Goal: Task Accomplishment & Management: Use online tool/utility

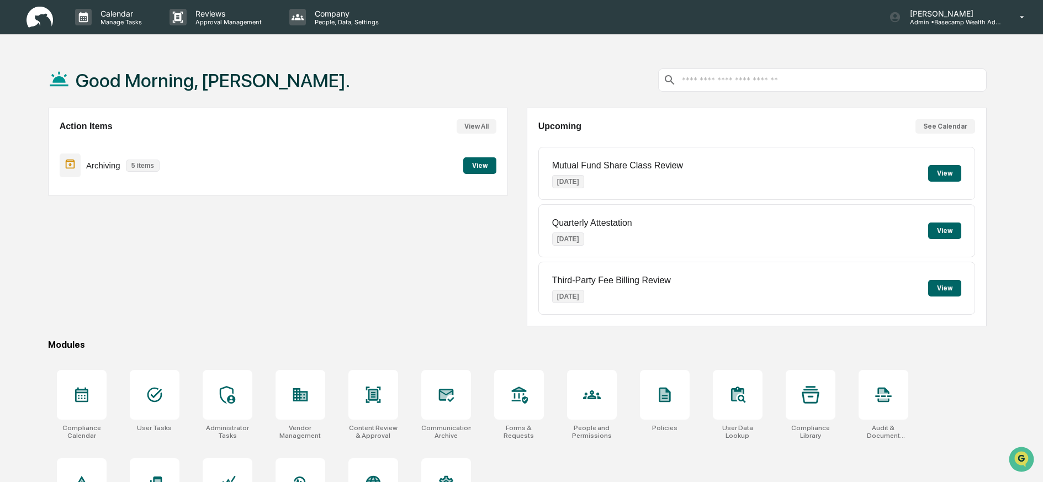
scroll to position [2, 0]
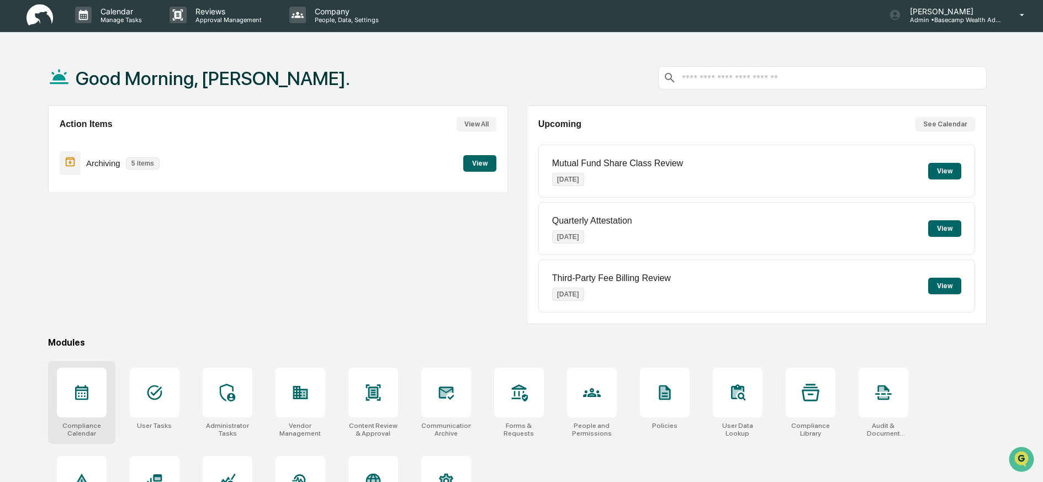
click at [81, 393] on icon at bounding box center [81, 392] width 13 height 15
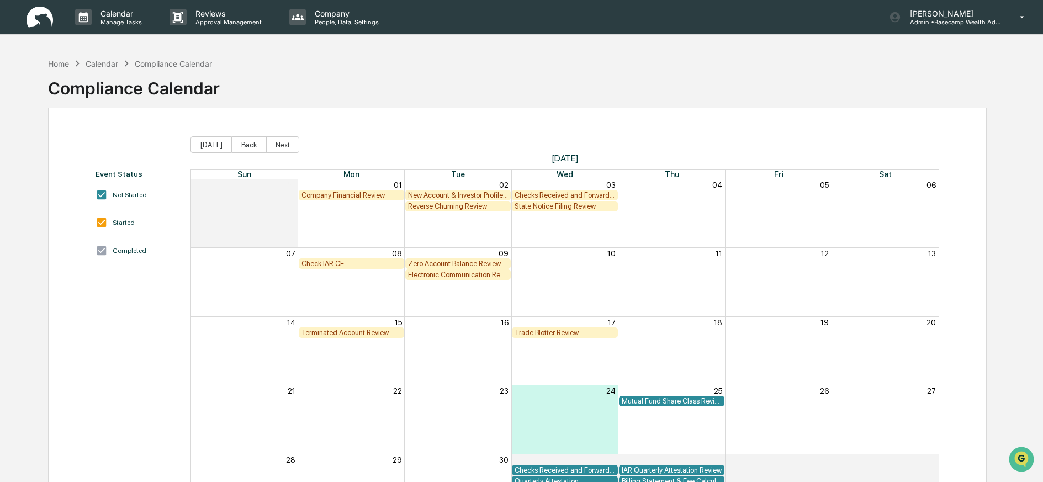
click at [348, 257] on div "08" at bounding box center [351, 253] width 107 height 10
click at [348, 262] on div "Check IAR CE" at bounding box center [351, 263] width 100 height 8
click at [351, 263] on div "Check IAR CE" at bounding box center [351, 263] width 100 height 8
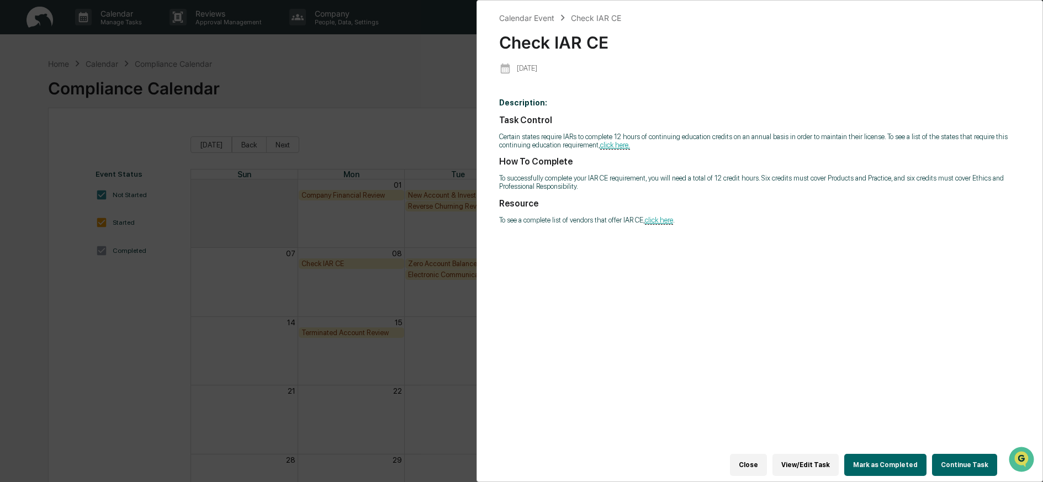
click at [958, 463] on button "Continue Task" at bounding box center [964, 465] width 65 height 22
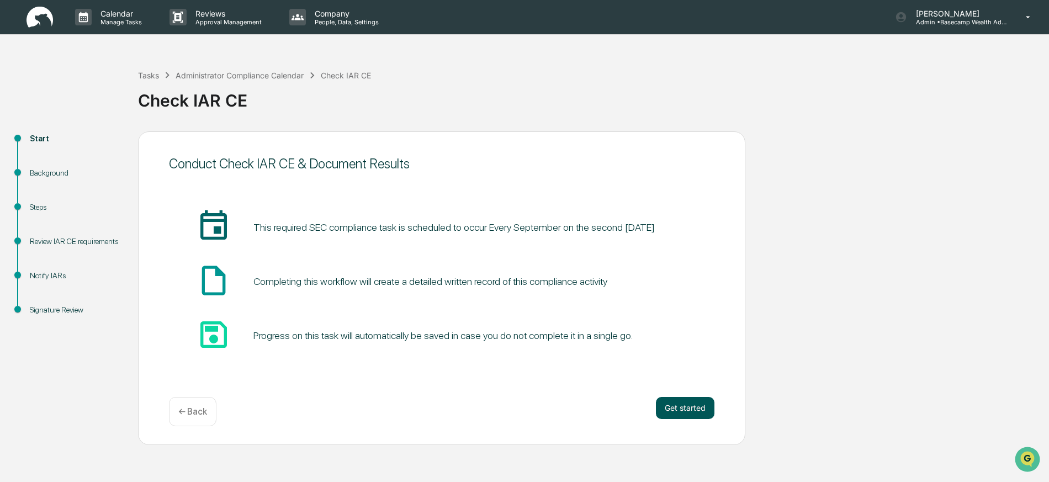
click at [694, 405] on button "Get started" at bounding box center [685, 408] width 59 height 22
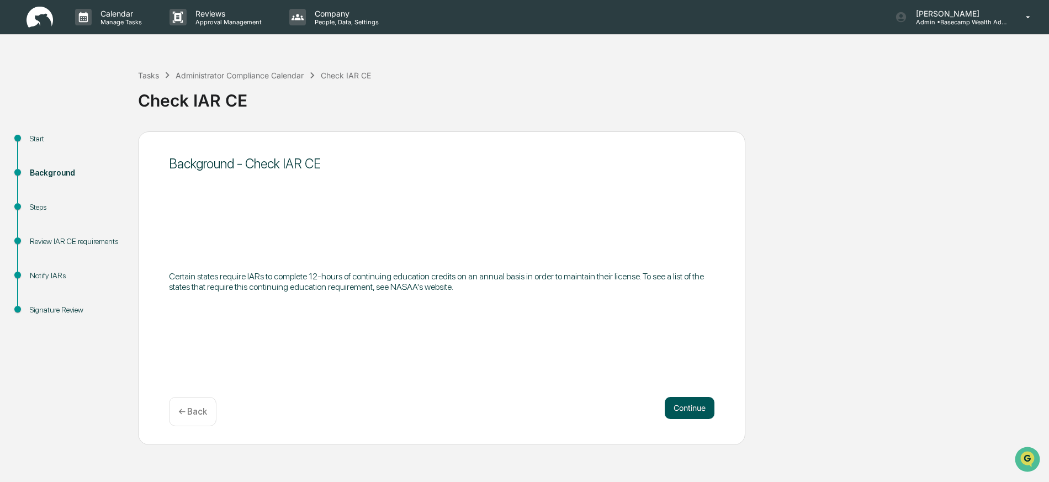
click at [684, 406] on button "Continue" at bounding box center [690, 408] width 50 height 22
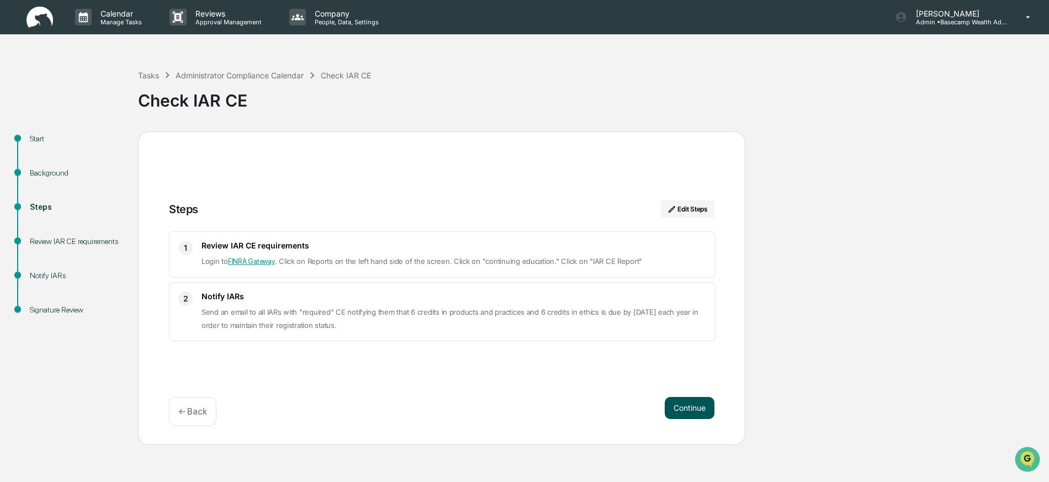
click at [699, 405] on button "Continue" at bounding box center [690, 408] width 50 height 22
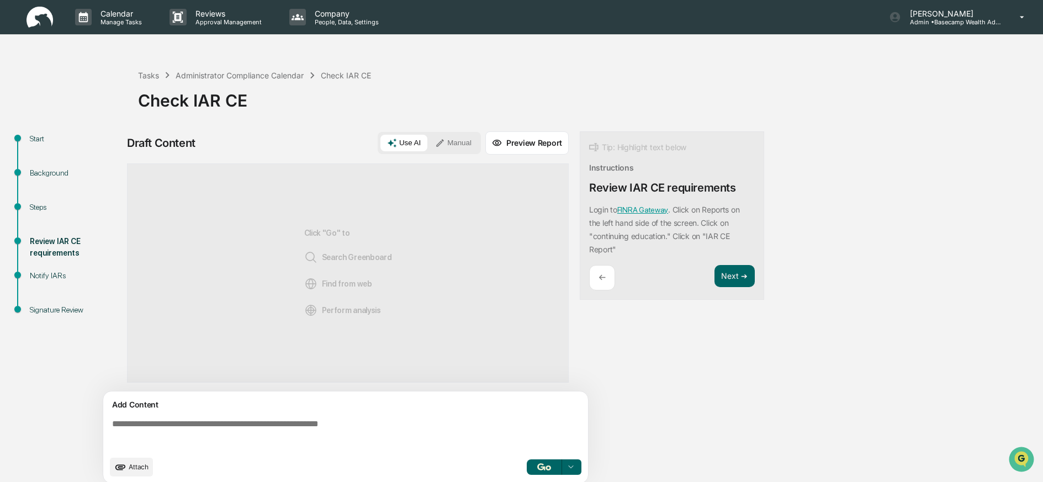
click at [447, 137] on button "Manual" at bounding box center [453, 143] width 50 height 17
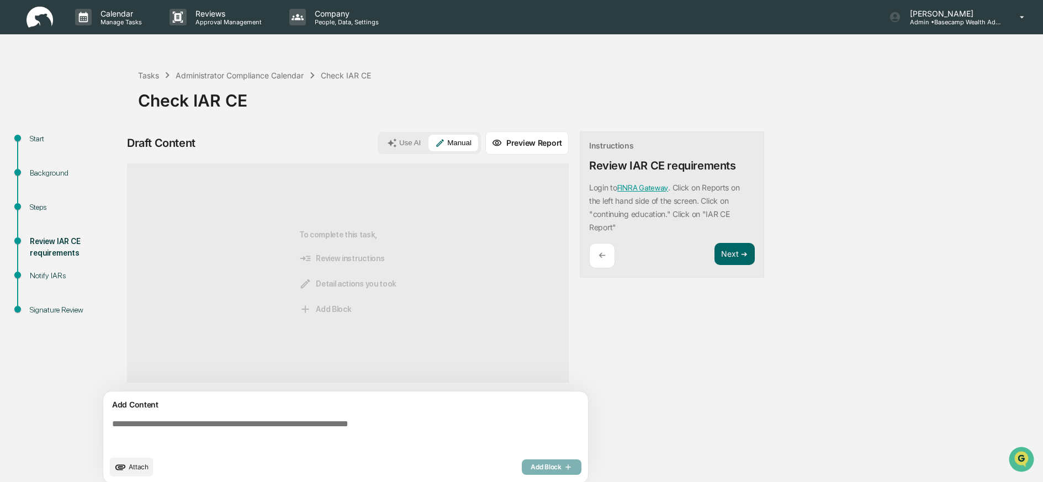
click at [144, 419] on textarea at bounding box center [348, 435] width 480 height 40
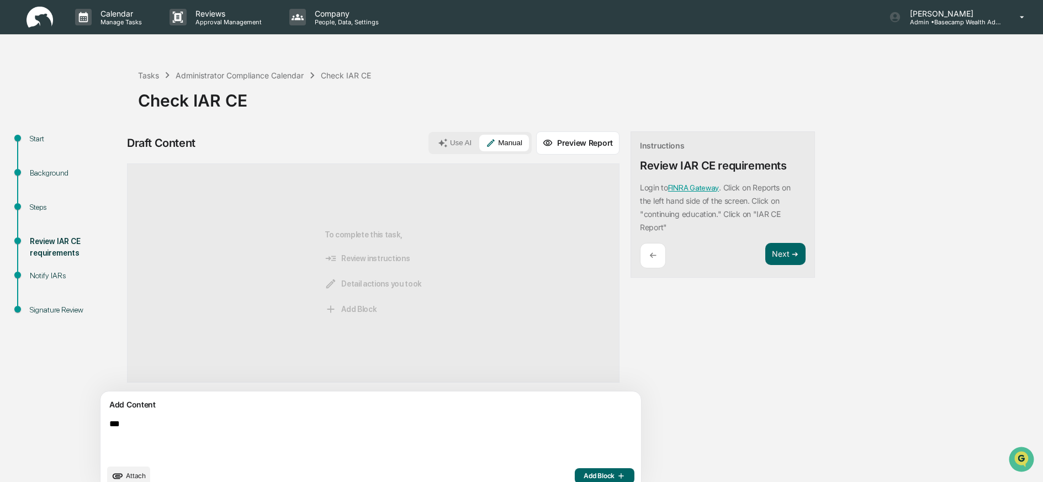
type textarea "***"
click at [584, 473] on span "Add Block" at bounding box center [605, 475] width 42 height 9
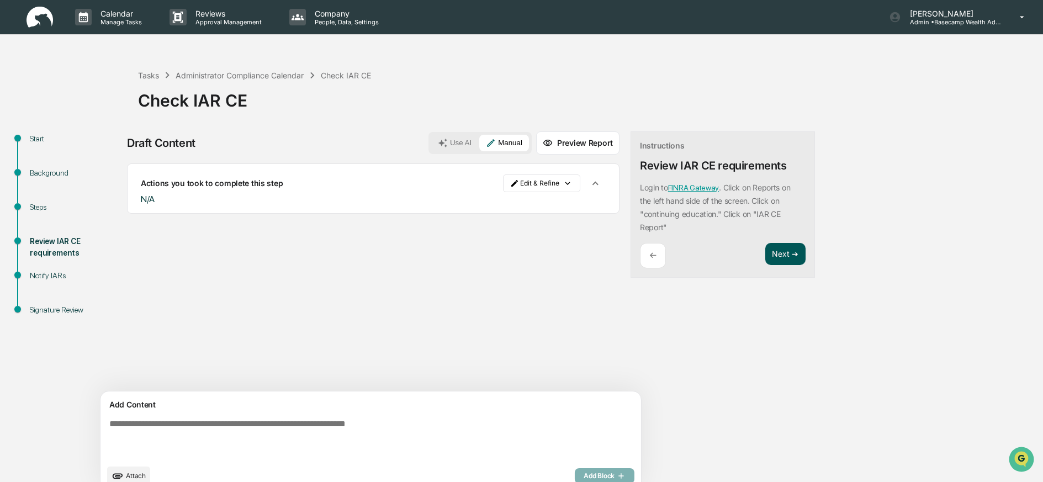
click at [765, 257] on button "Next ➔" at bounding box center [785, 254] width 40 height 23
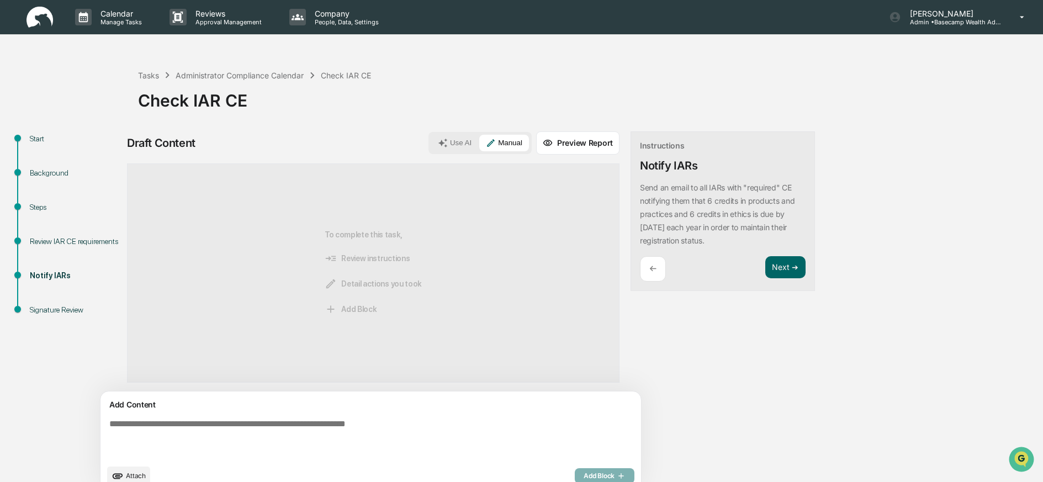
click at [222, 425] on textarea at bounding box center [345, 439] width 480 height 49
type textarea "***"
click at [584, 476] on span "Add Block" at bounding box center [605, 475] width 42 height 9
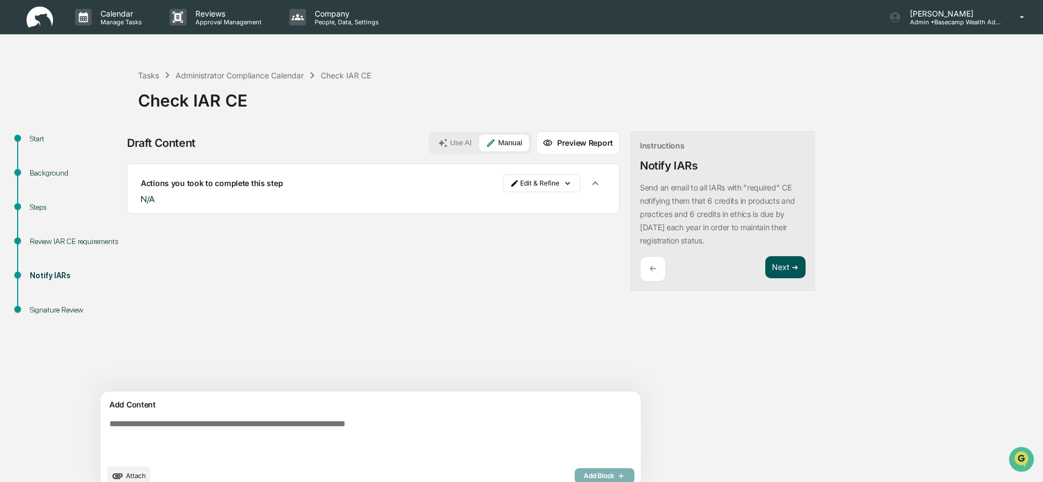
click at [765, 268] on button "Next ➔" at bounding box center [785, 267] width 40 height 23
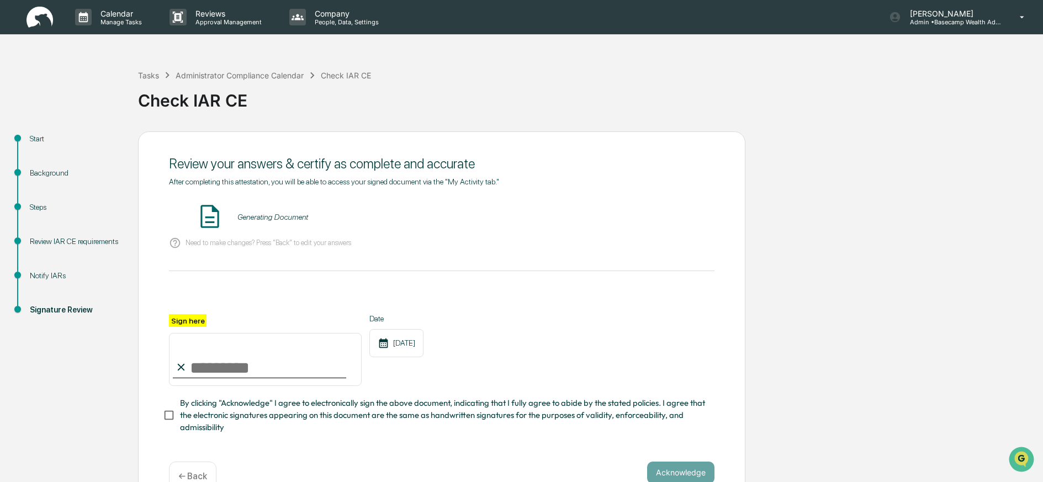
click at [234, 372] on input "Sign here" at bounding box center [265, 359] width 193 height 53
type input "**********"
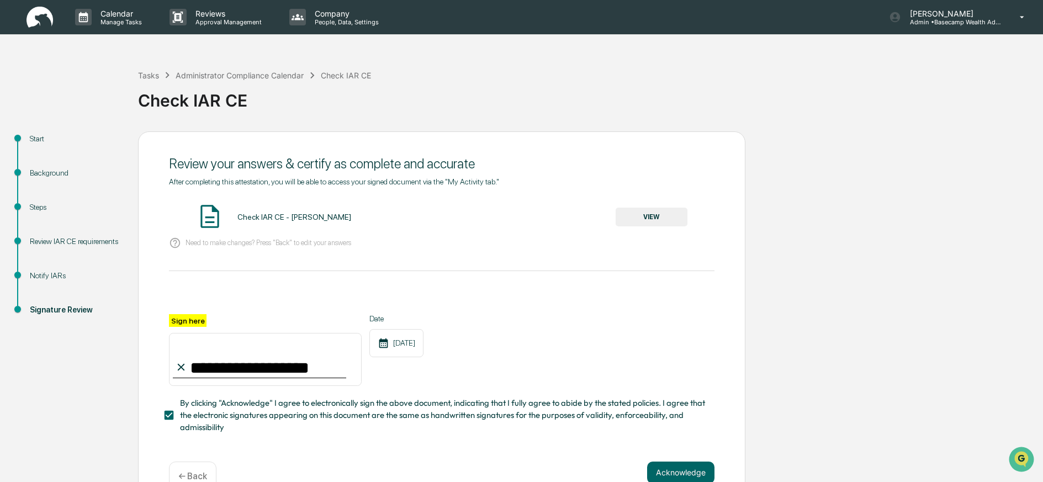
click at [631, 220] on button "VIEW" at bounding box center [652, 217] width 72 height 19
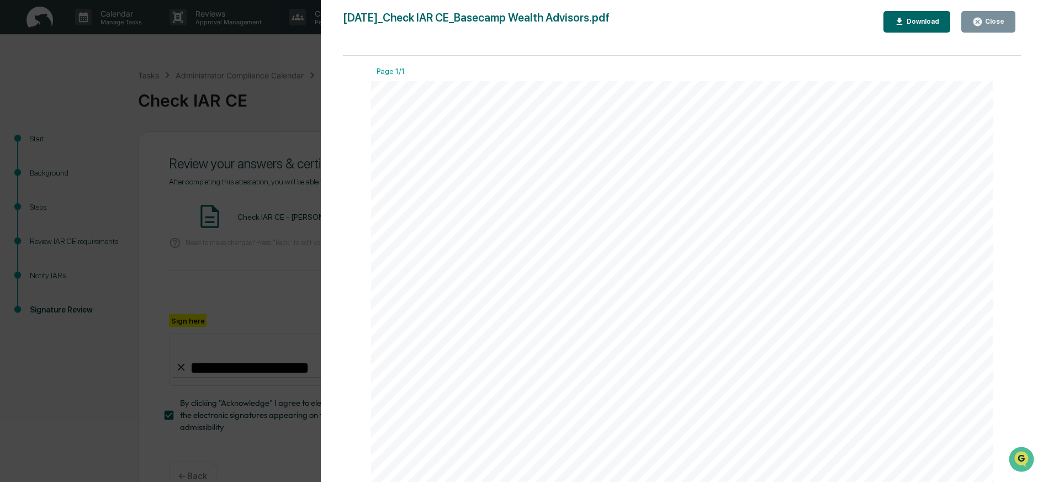
click at [1000, 12] on button "Close" at bounding box center [988, 22] width 54 height 22
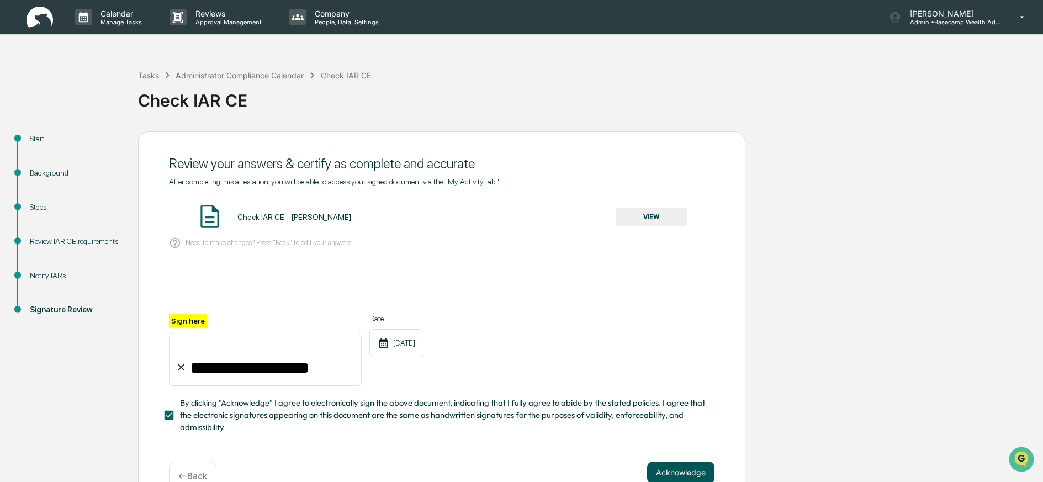
click at [666, 473] on button "Acknowledge" at bounding box center [680, 473] width 67 height 22
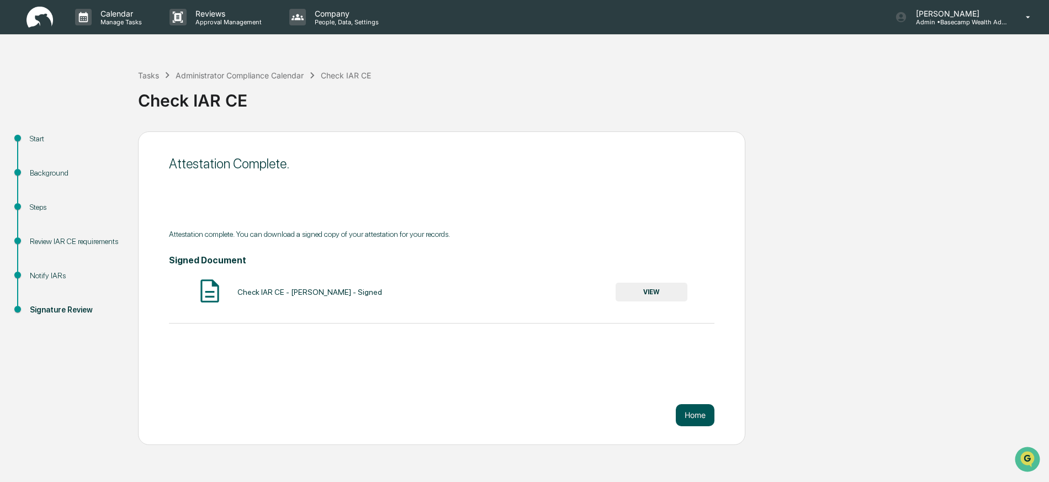
click at [695, 416] on button "Home" at bounding box center [695, 415] width 39 height 22
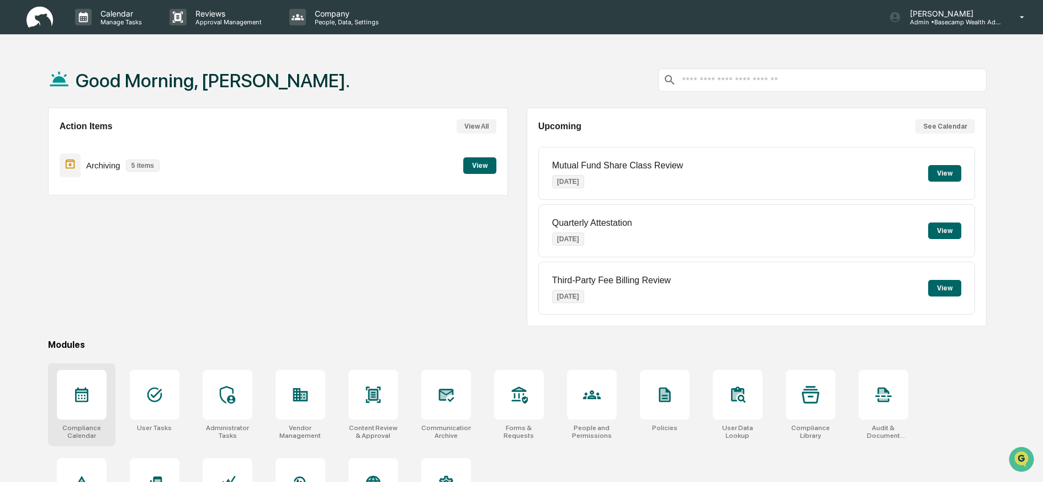
click at [82, 406] on div at bounding box center [82, 395] width 50 height 50
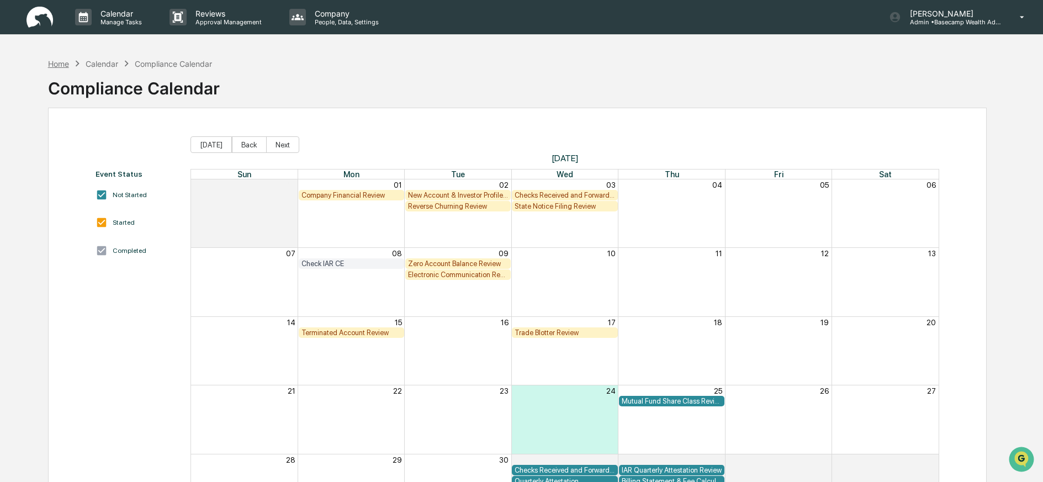
click at [58, 66] on div "Home" at bounding box center [58, 63] width 21 height 9
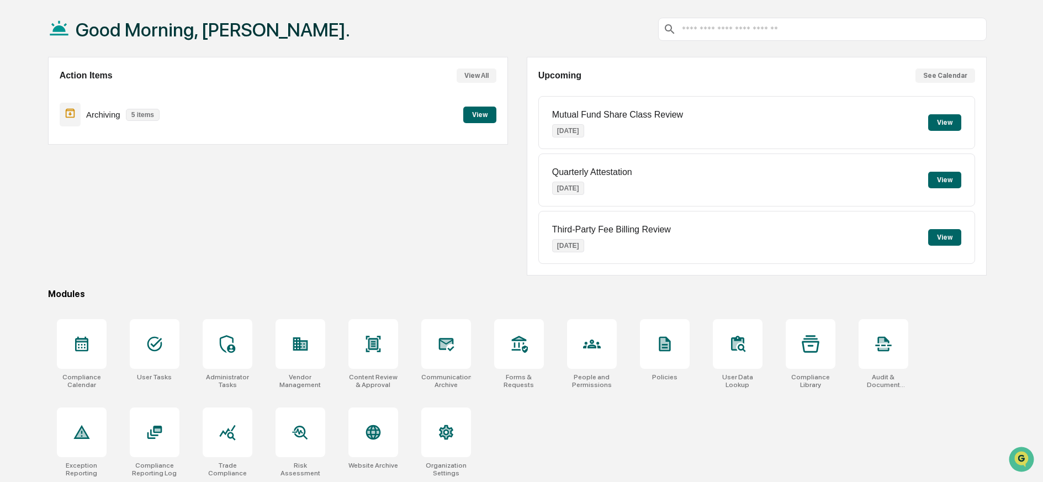
scroll to position [63, 0]
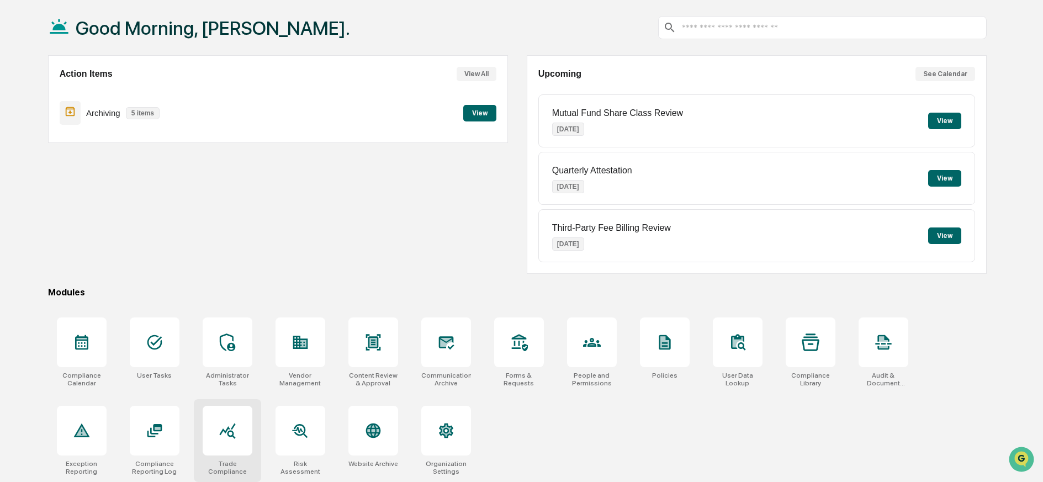
click at [227, 423] on icon at bounding box center [227, 430] width 16 height 15
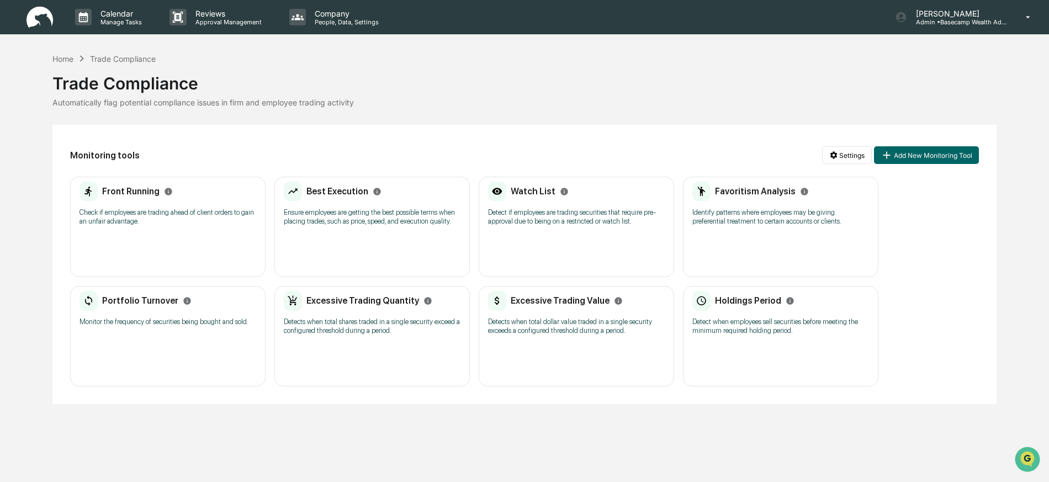
click at [86, 209] on p "Check if employees are trading ahead of client orders to gain an unfair advanta…" at bounding box center [168, 217] width 177 height 18
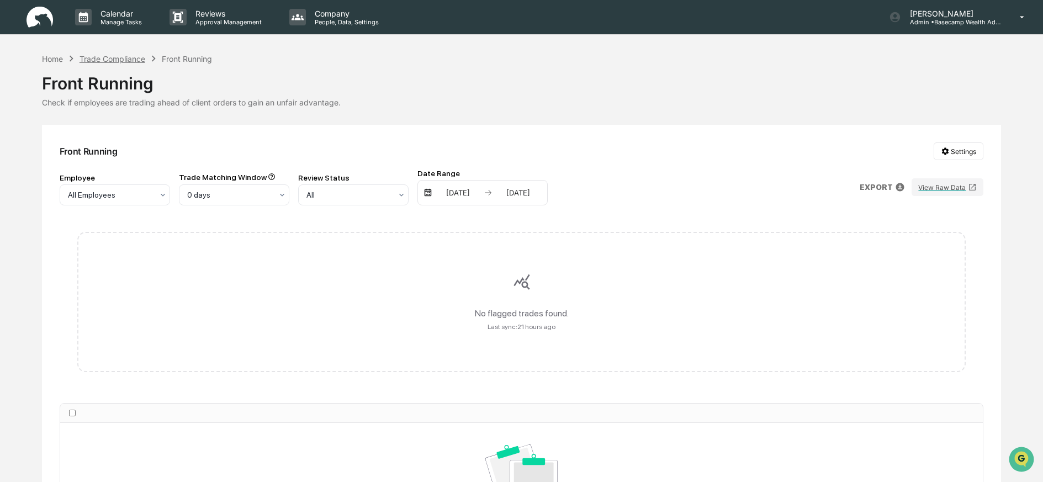
click at [115, 58] on div "Trade Compliance" at bounding box center [113, 58] width 66 height 9
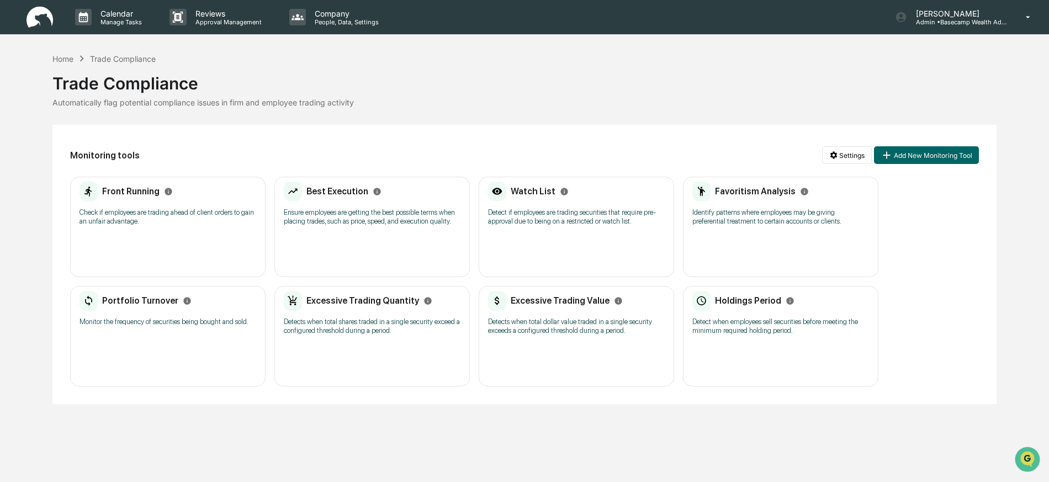
click at [338, 208] on div "Best Execution Ensure employees are getting the best possible terms when placin…" at bounding box center [372, 207] width 177 height 51
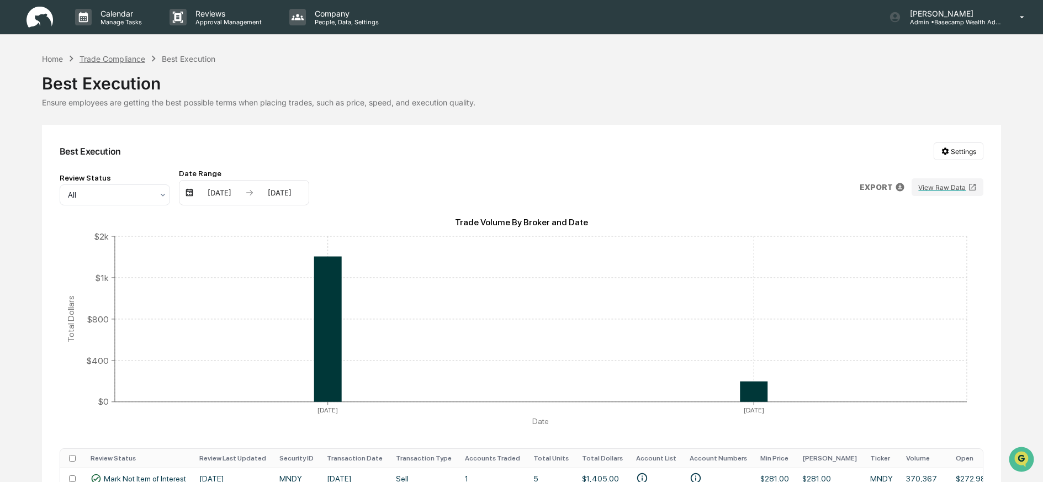
click at [119, 61] on div "Trade Compliance" at bounding box center [113, 58] width 66 height 9
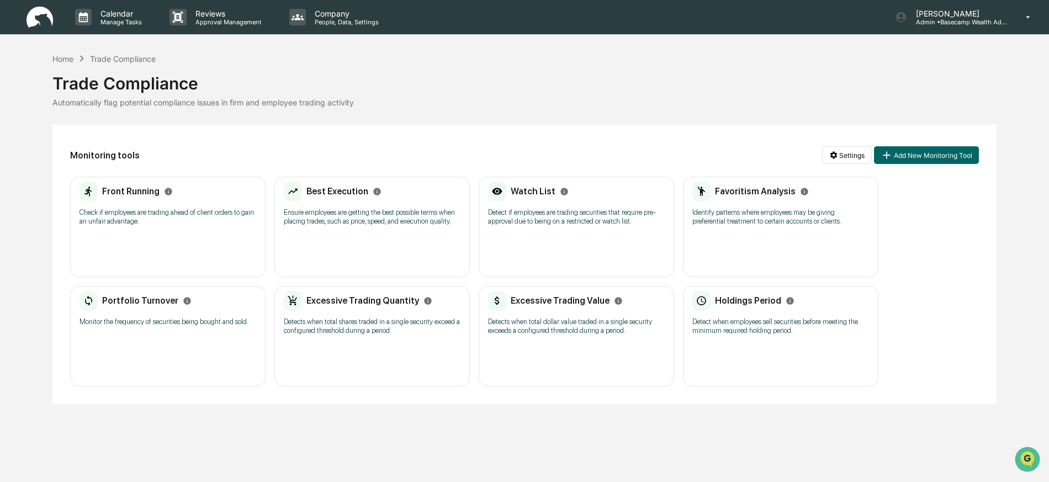
click at [577, 228] on div "Watch List Detect if employees are trading securities that require pre-approval…" at bounding box center [576, 207] width 177 height 51
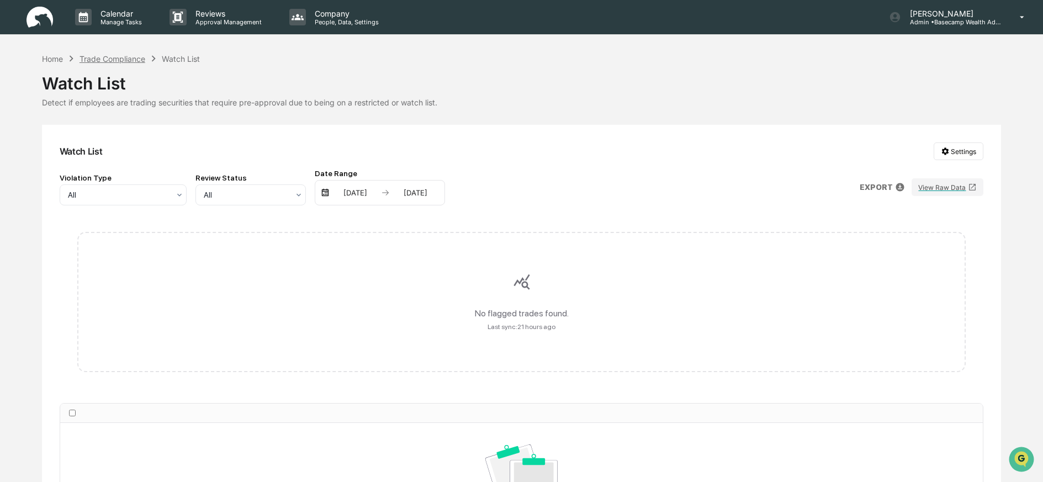
click at [136, 58] on div "Trade Compliance" at bounding box center [113, 58] width 66 height 9
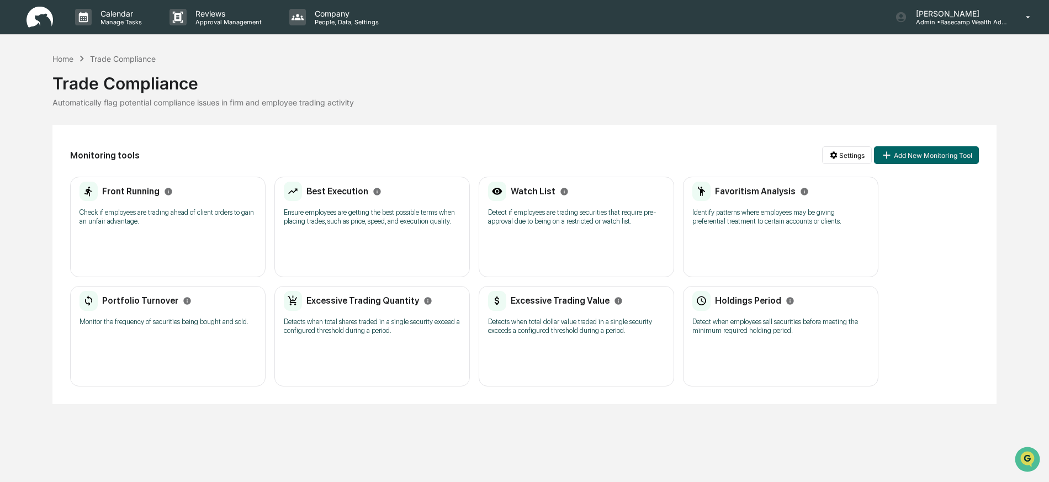
click at [755, 233] on div "Favoritism Analysis Identify patterns where employees may be giving preferentia…" at bounding box center [780, 227] width 195 height 100
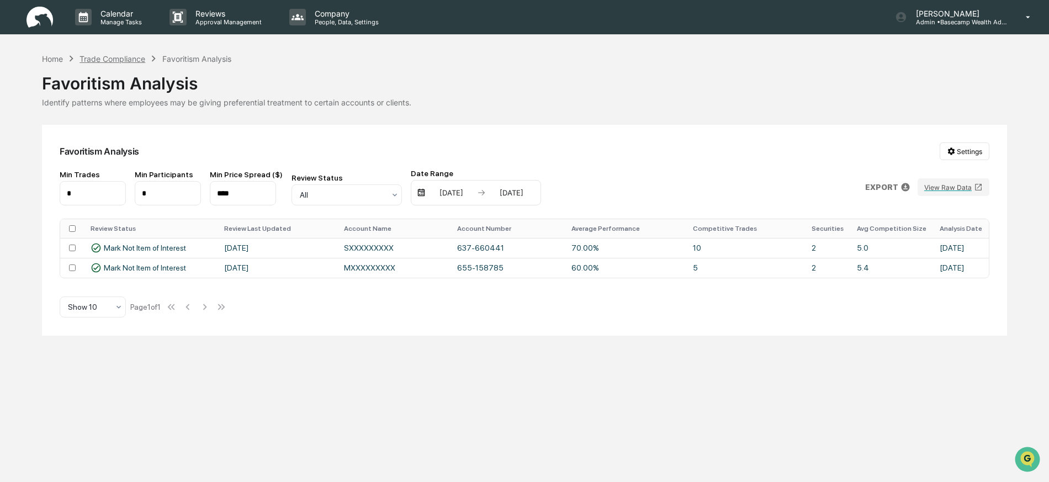
click at [120, 59] on div "Trade Compliance" at bounding box center [113, 58] width 66 height 9
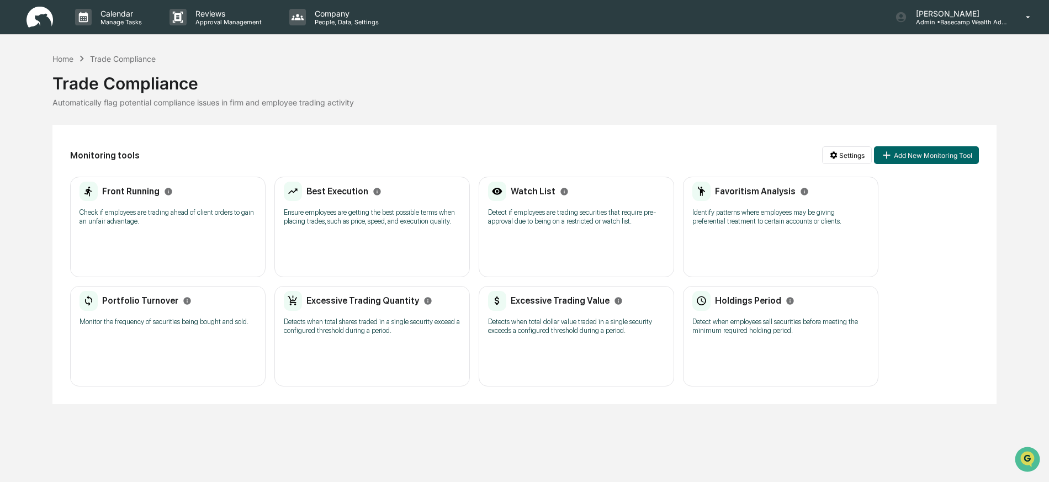
click at [157, 337] on div "Portfolio Turnover Monitor the frequency of securities being bought and sold. N…" at bounding box center [167, 336] width 195 height 100
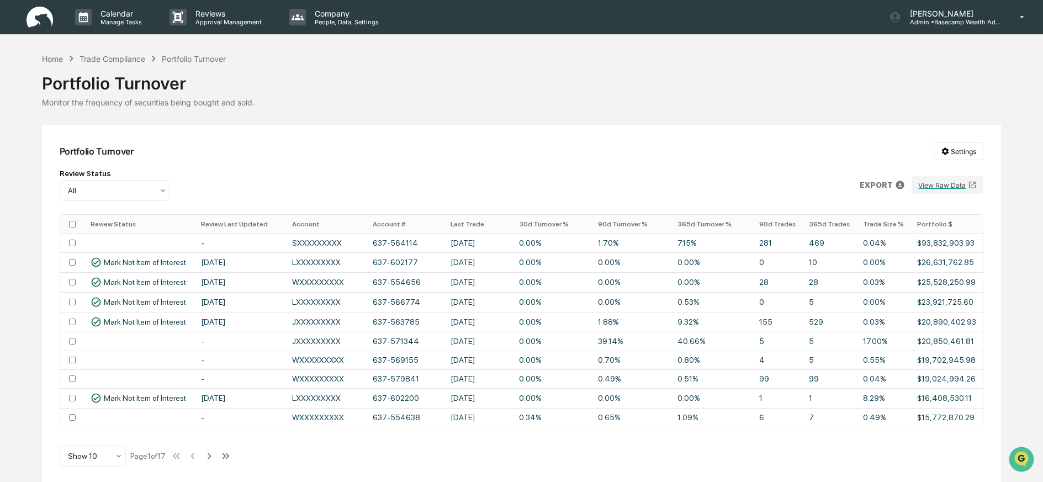
click at [474, 222] on th "Last Trade" at bounding box center [478, 224] width 68 height 19
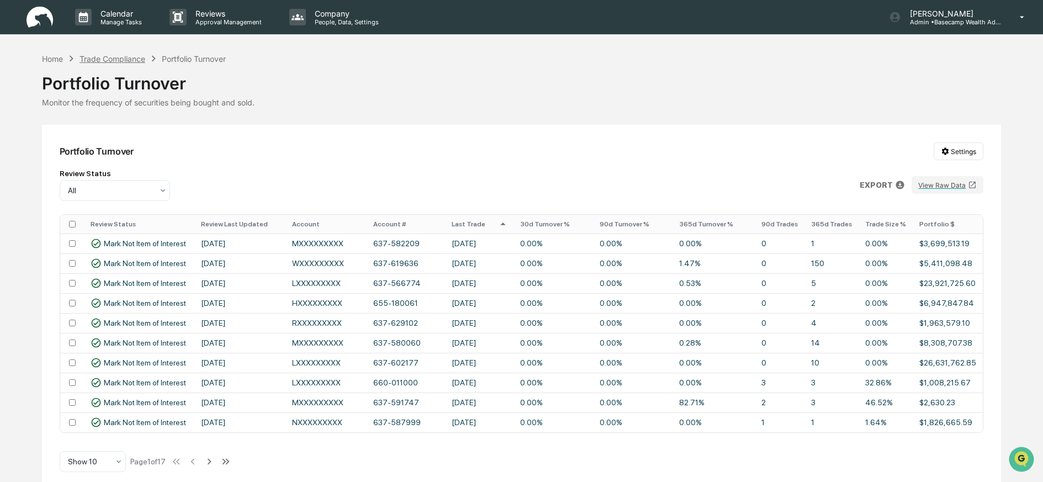
click at [130, 58] on div "Trade Compliance" at bounding box center [113, 58] width 66 height 9
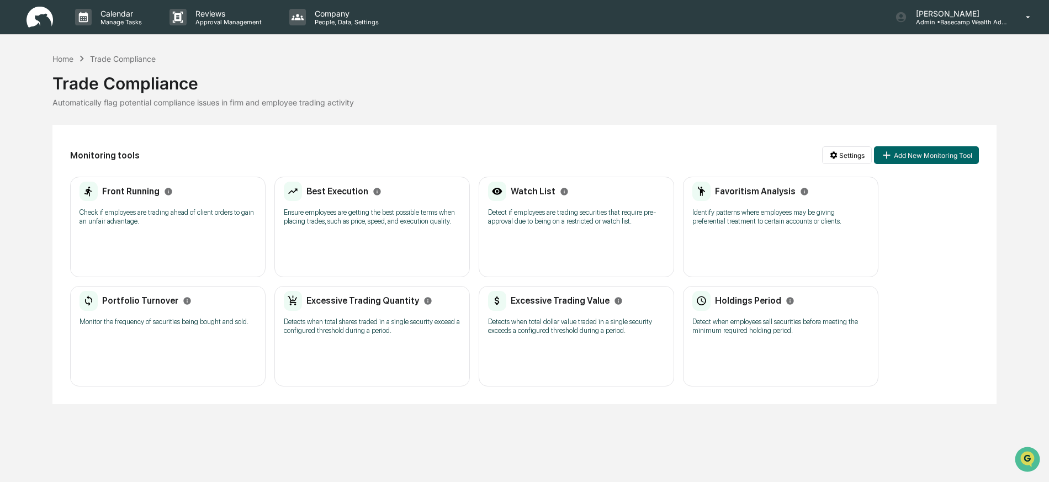
click at [404, 317] on p "Detects when total shares traded in a single security exceed a configured thres…" at bounding box center [372, 326] width 177 height 18
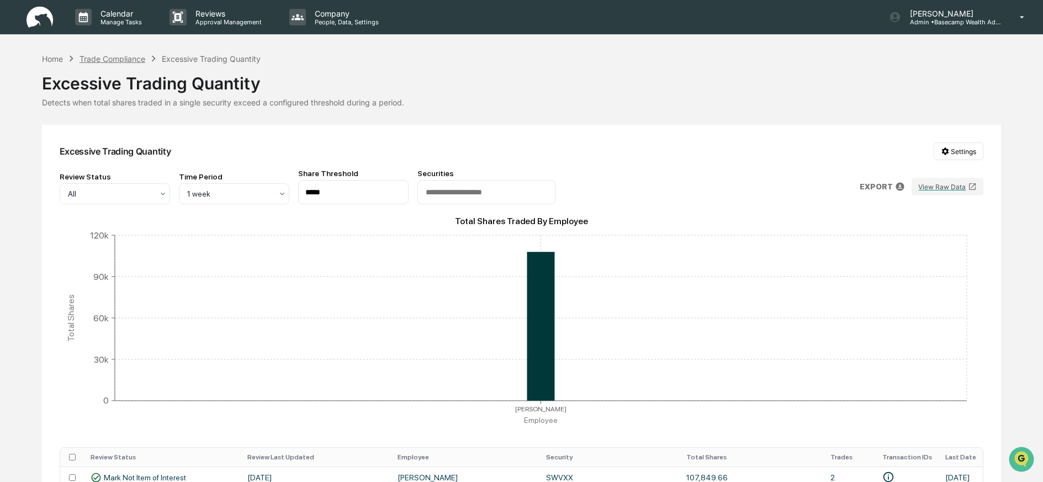
click at [130, 59] on div "Trade Compliance" at bounding box center [113, 58] width 66 height 9
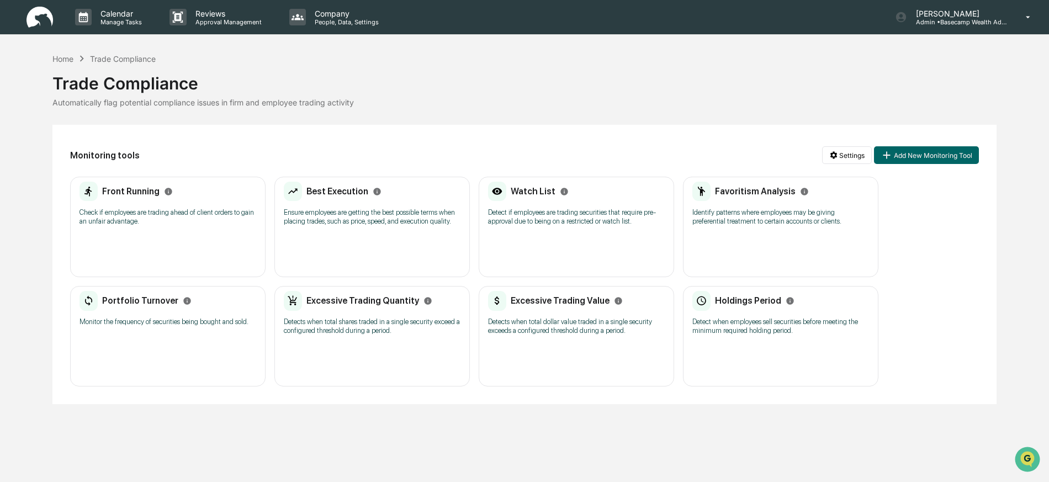
click at [746, 314] on div "Holdings Period Detect when employees sell securities before meeting the minimu…" at bounding box center [780, 316] width 177 height 51
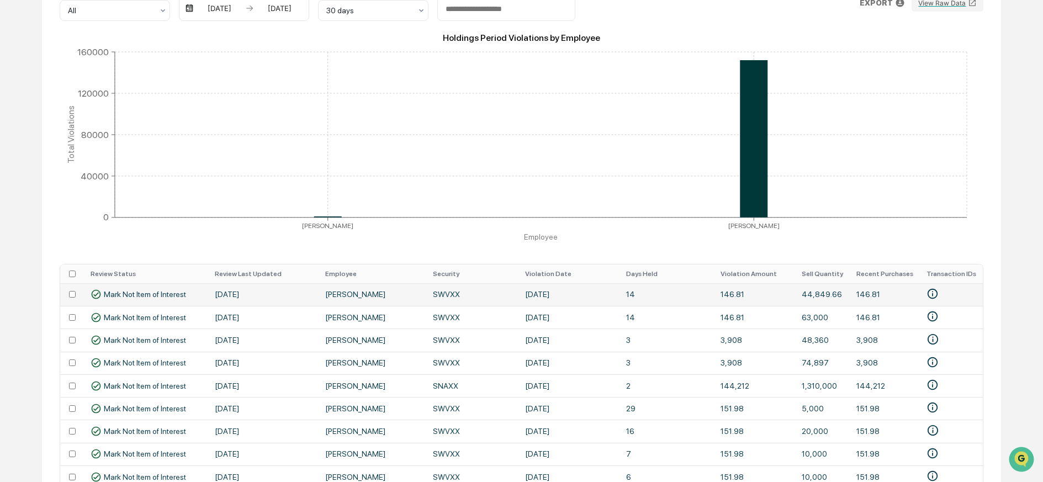
scroll to position [253, 0]
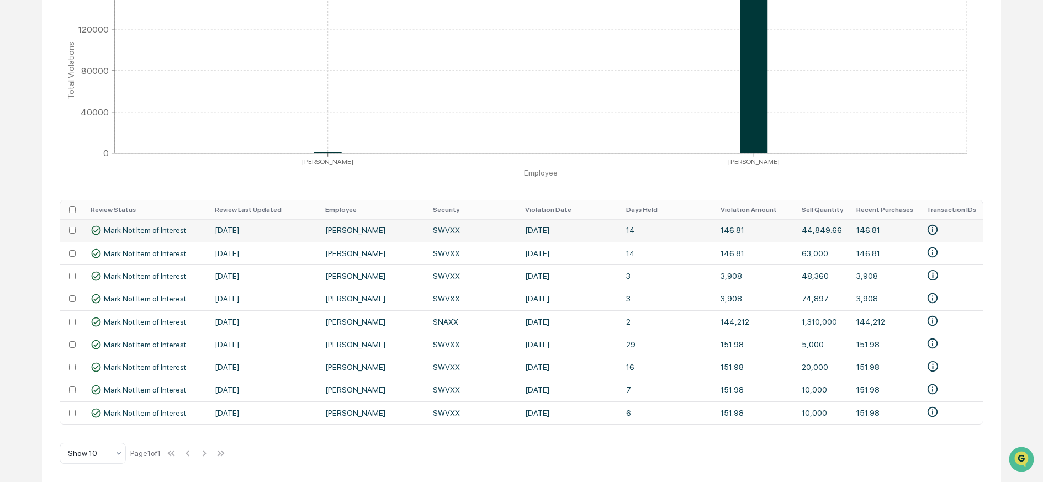
click at [142, 226] on span "Mark Not Item of Interest" at bounding box center [145, 230] width 82 height 9
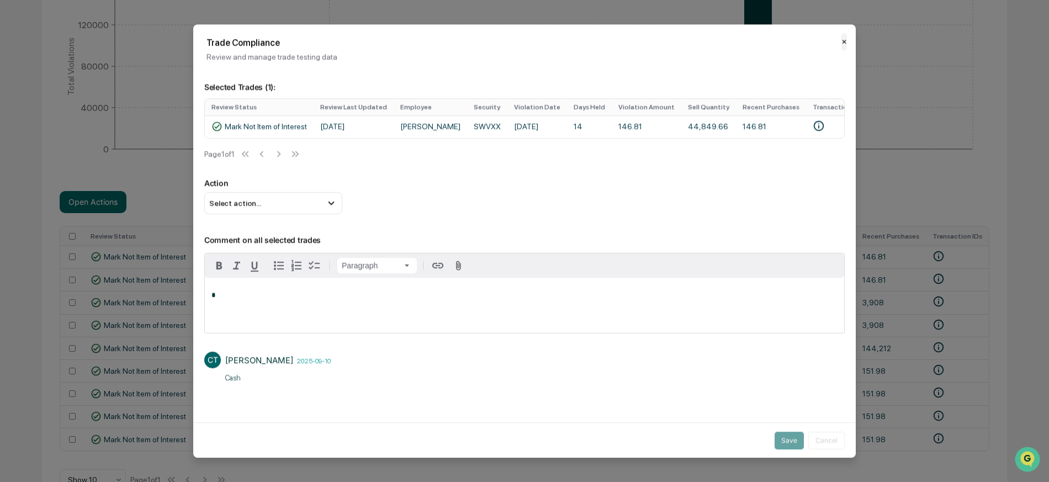
click at [841, 42] on button "✕" at bounding box center [844, 42] width 6 height 18
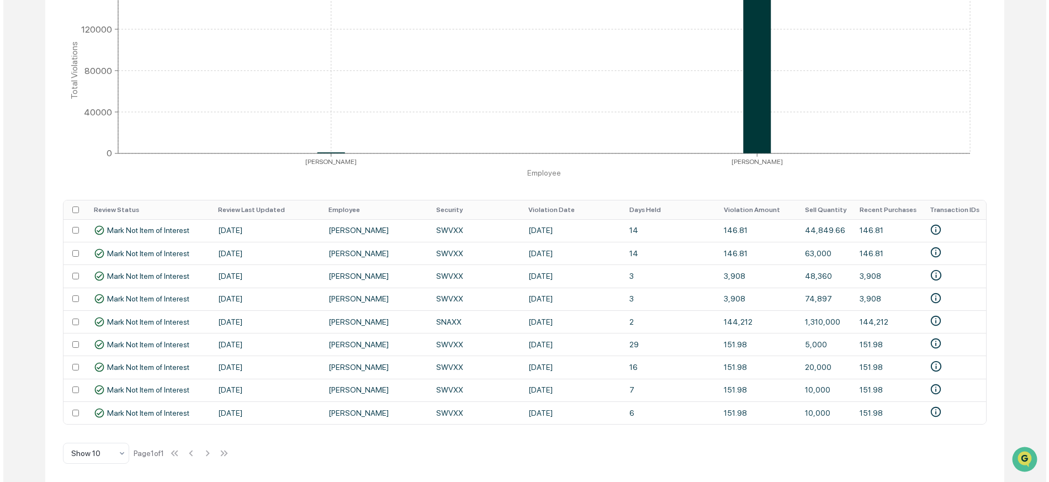
scroll to position [0, 0]
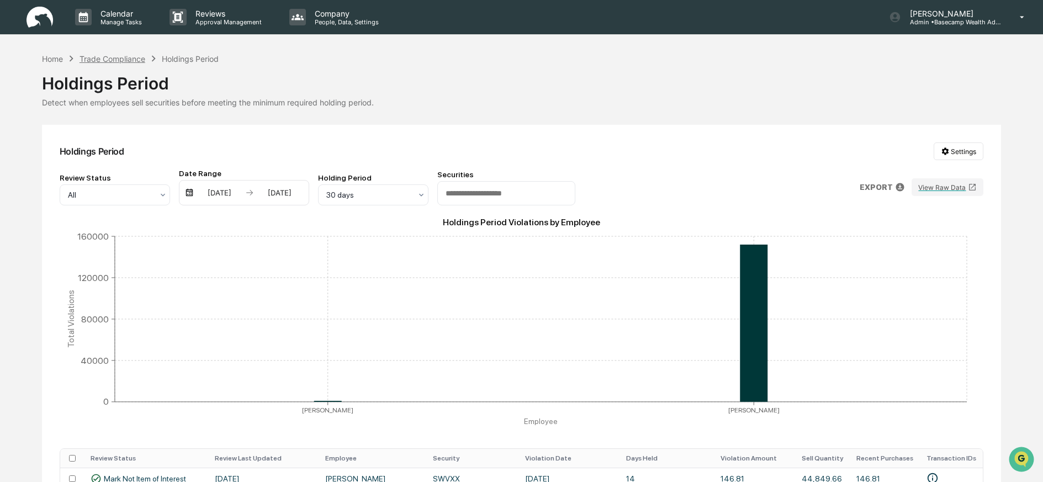
click at [112, 60] on div "Trade Compliance" at bounding box center [113, 58] width 66 height 9
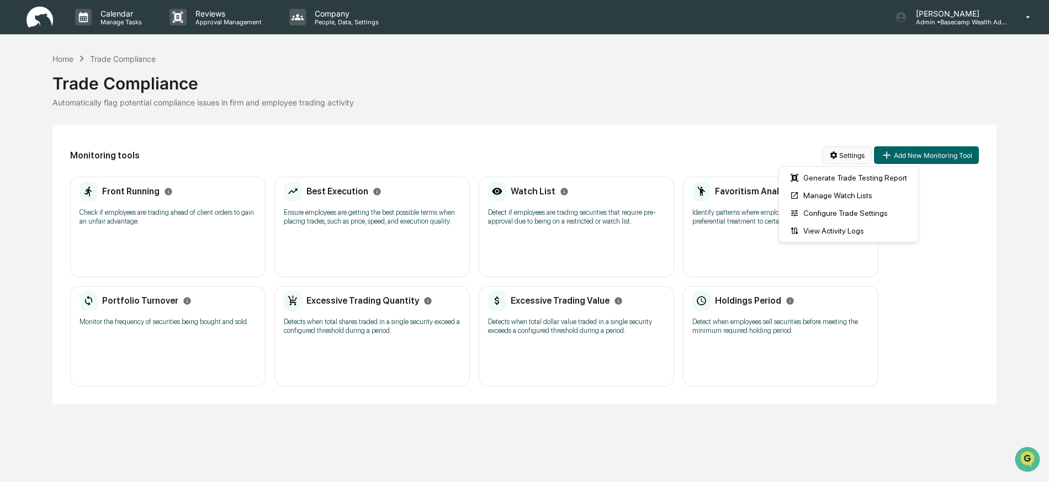
click at [847, 155] on html "Calendar Manage Tasks Reviews Approval Management Company People, Data, Setting…" at bounding box center [524, 241] width 1049 height 482
click at [840, 179] on div "Generate Trade Testing Report" at bounding box center [848, 178] width 135 height 18
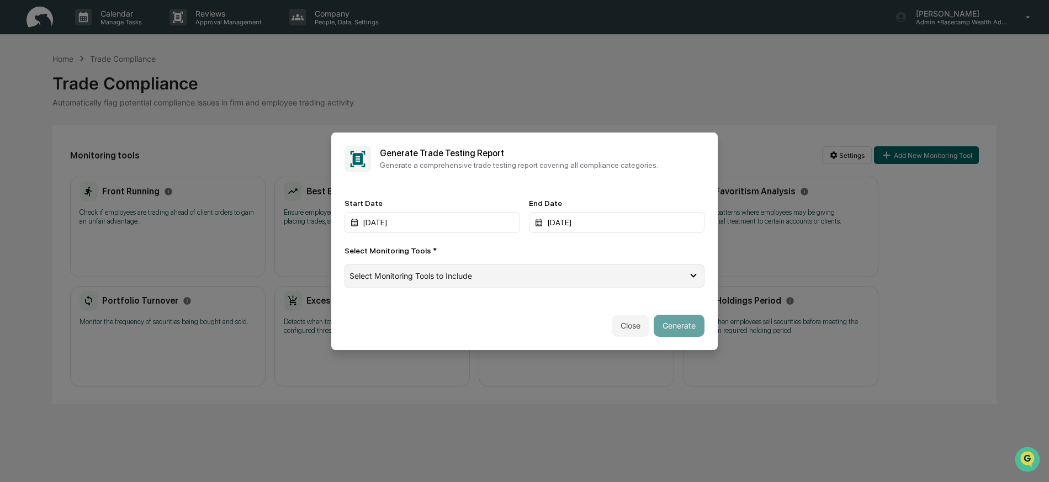
click at [679, 274] on div "Select Monitoring Tools to Include" at bounding box center [518, 275] width 338 height 9
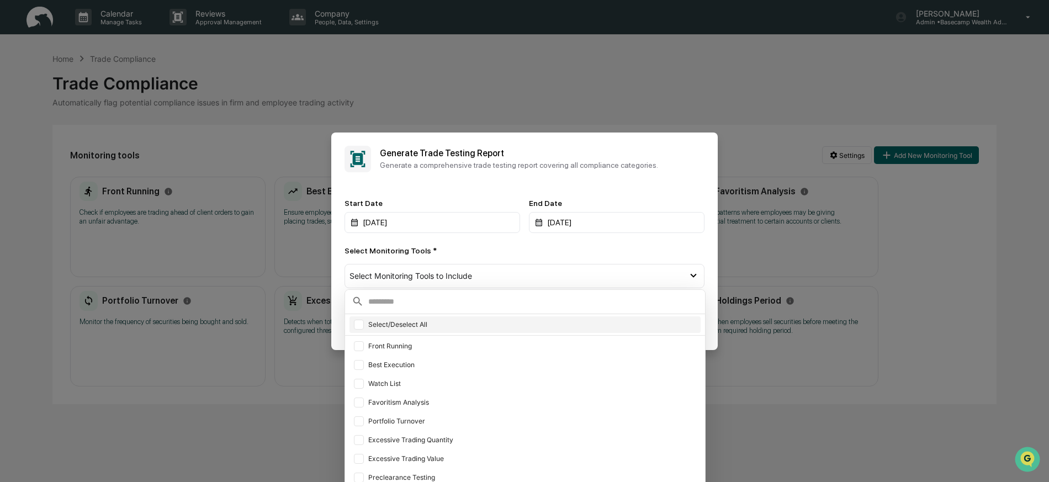
click at [362, 324] on div at bounding box center [359, 325] width 10 height 10
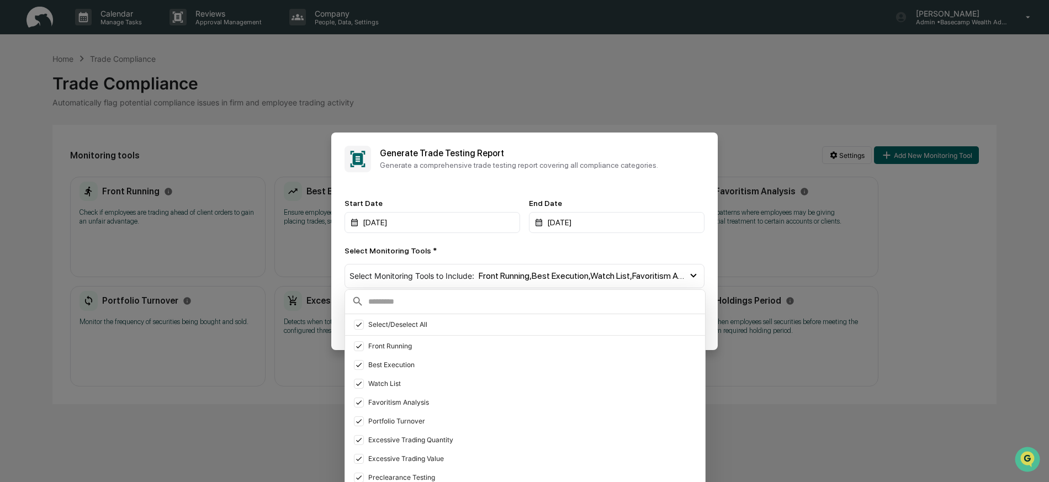
click at [711, 268] on div "Start Date 09/24/2024 End Date 09/24/2025 Select Monitoring Tools * Select Moni…" at bounding box center [524, 244] width 386 height 116
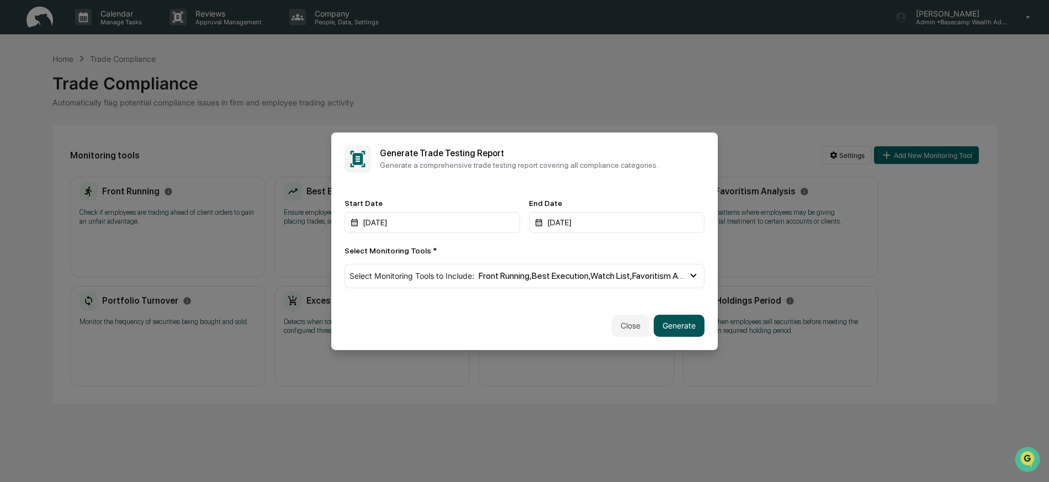
click at [676, 324] on button "Generate" at bounding box center [679, 326] width 51 height 22
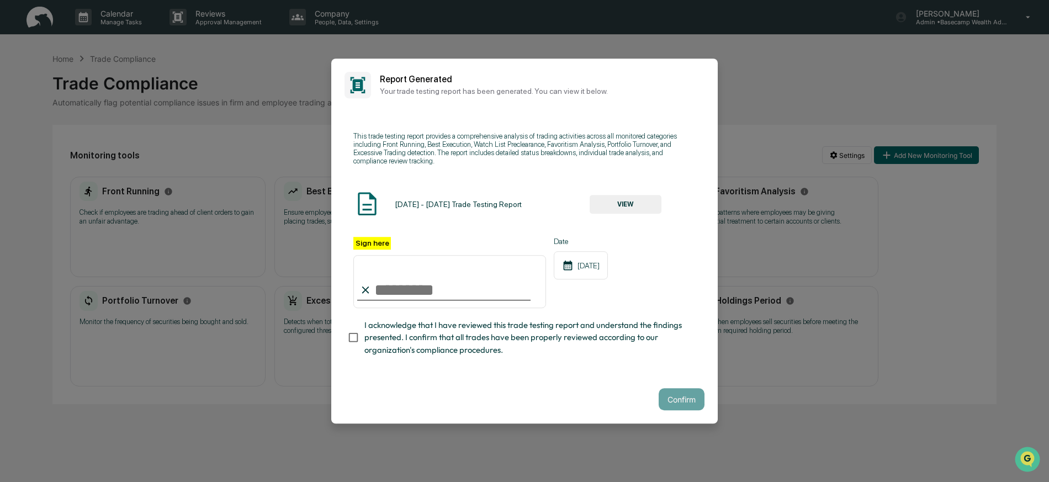
click at [379, 293] on input "Sign here" at bounding box center [449, 281] width 193 height 53
type input "**********"
click at [639, 204] on button "VIEW" at bounding box center [626, 204] width 72 height 19
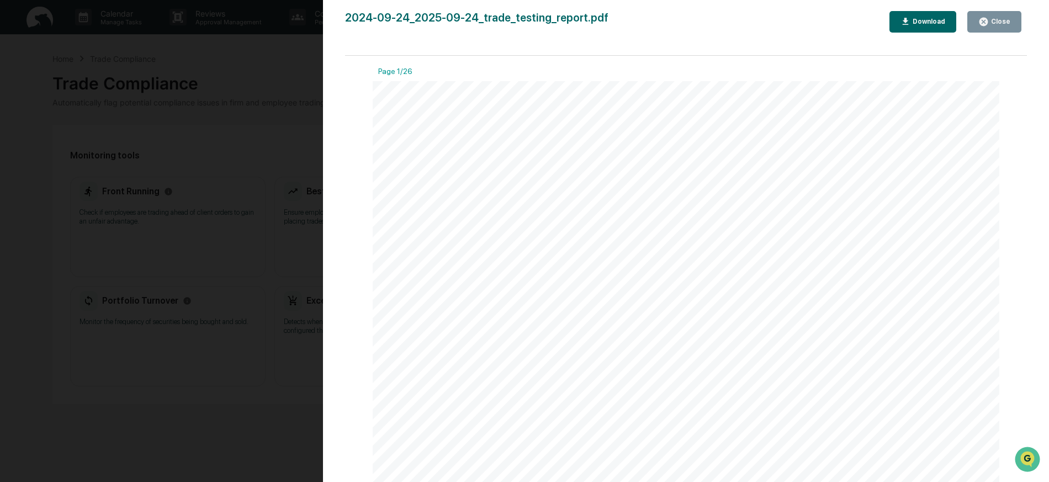
click at [995, 22] on div "Close" at bounding box center [1000, 22] width 22 height 8
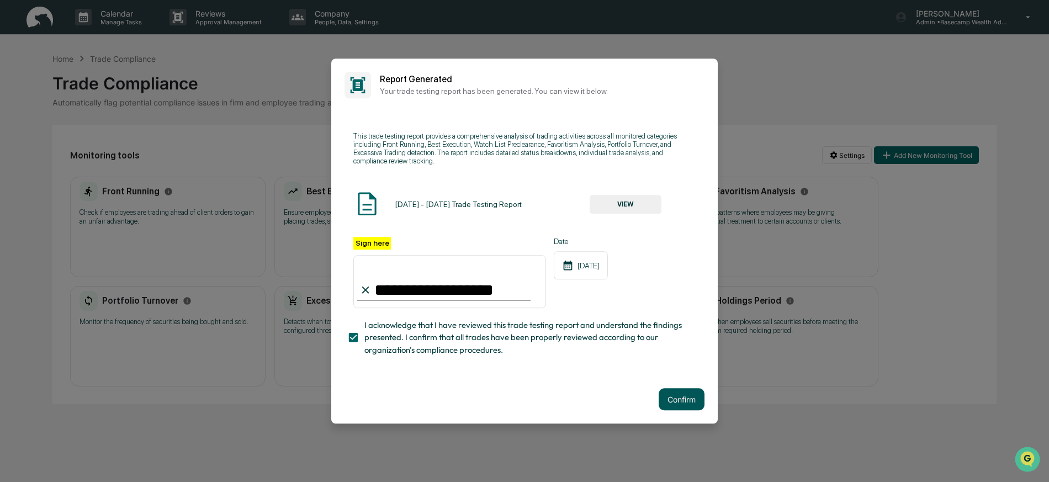
click at [674, 398] on button "Confirm" at bounding box center [682, 399] width 46 height 22
click at [679, 402] on button "Confirm" at bounding box center [682, 399] width 46 height 22
click at [610, 200] on button "VIEW" at bounding box center [626, 204] width 72 height 19
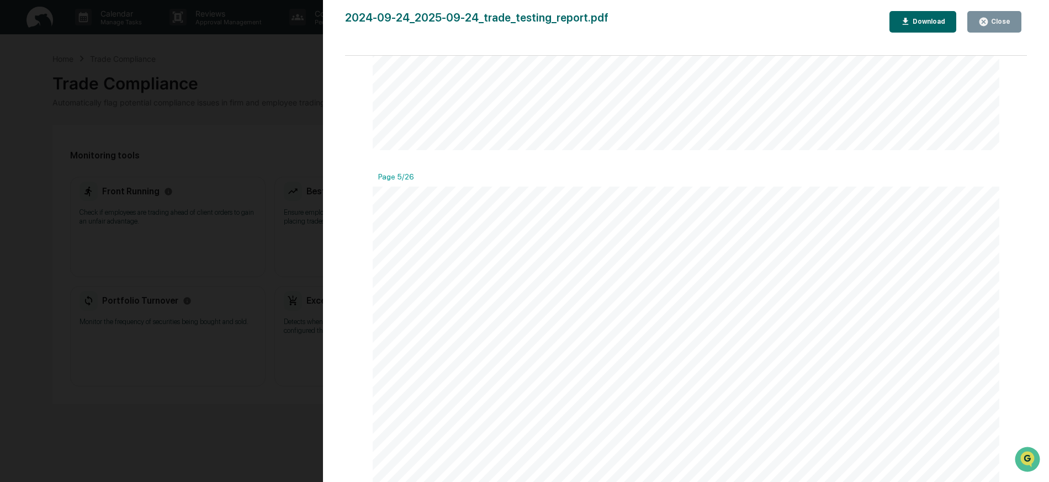
scroll to position [3037, 0]
click at [999, 21] on div "Close" at bounding box center [1000, 22] width 22 height 8
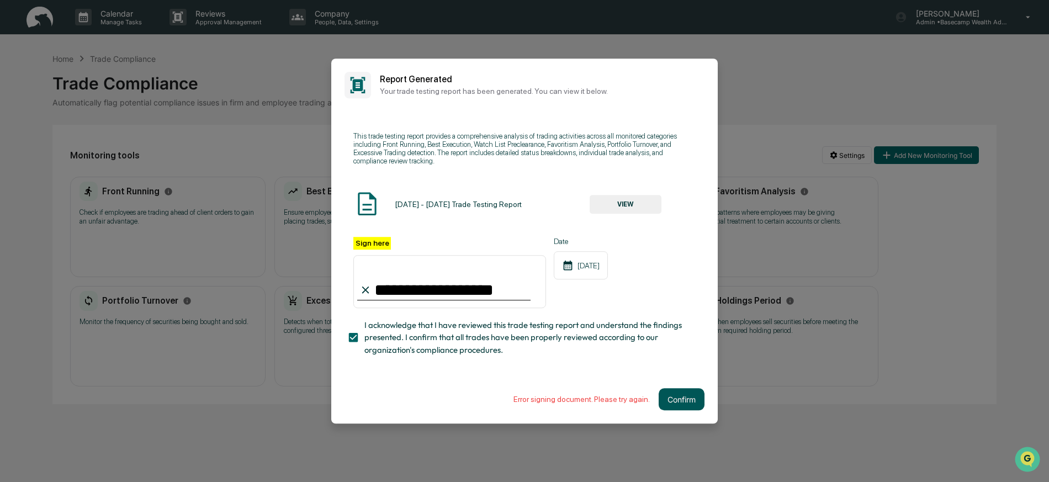
click at [692, 398] on button "Confirm" at bounding box center [682, 399] width 46 height 22
